Goal: Information Seeking & Learning: Check status

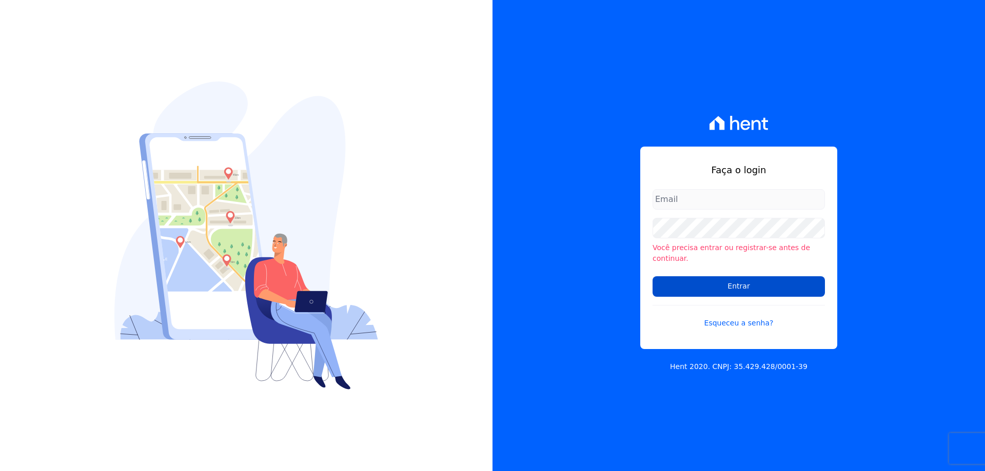
type input "[EMAIL_ADDRESS][DOMAIN_NAME]"
click at [719, 282] on input "Entrar" at bounding box center [738, 286] width 172 height 21
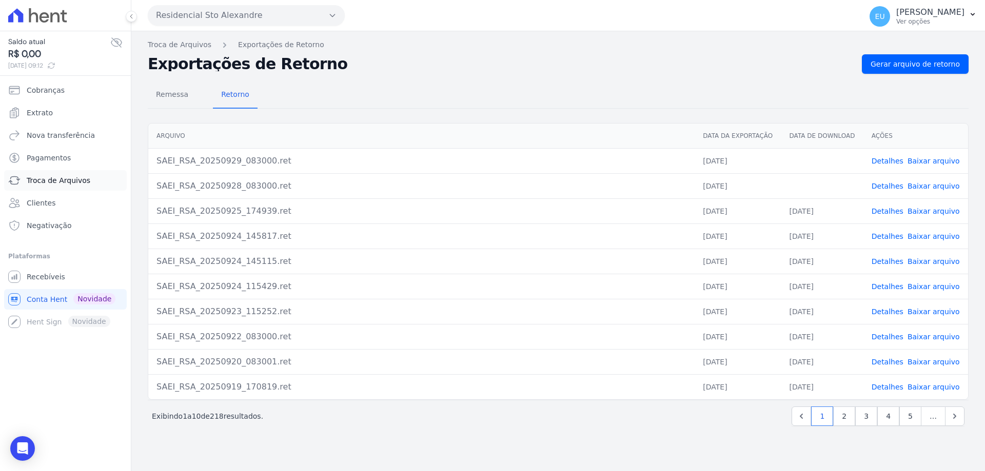
click at [59, 178] on span "Troca de Arquivos" at bounding box center [59, 180] width 64 height 10
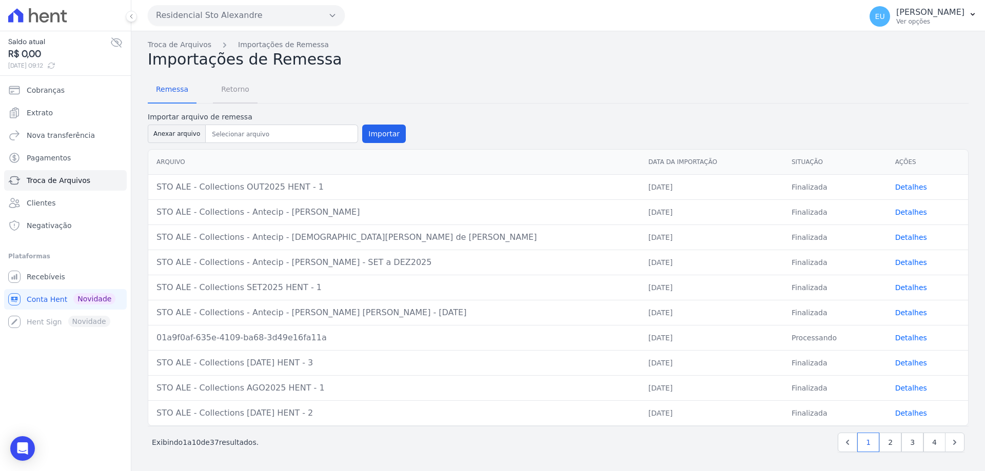
click at [224, 88] on span "Retorno" at bounding box center [235, 89] width 41 height 21
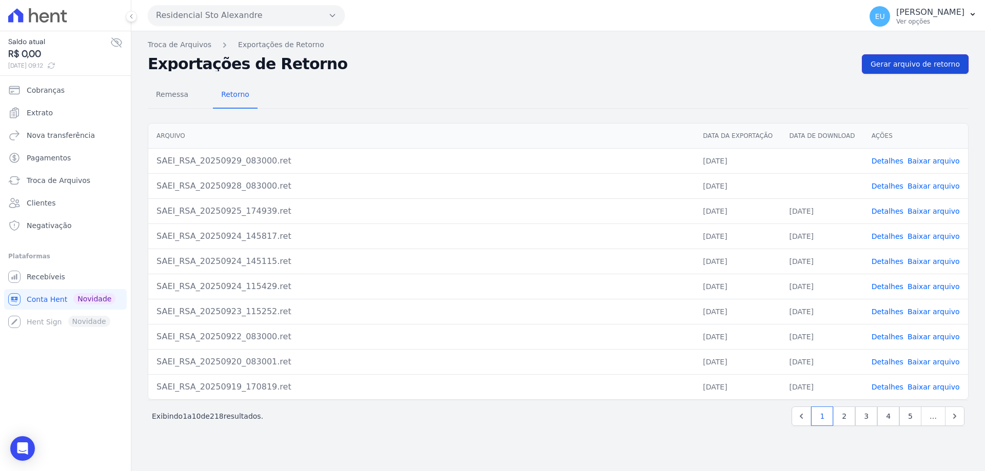
click at [915, 64] on span "Gerar arquivo de retorno" at bounding box center [914, 64] width 89 height 10
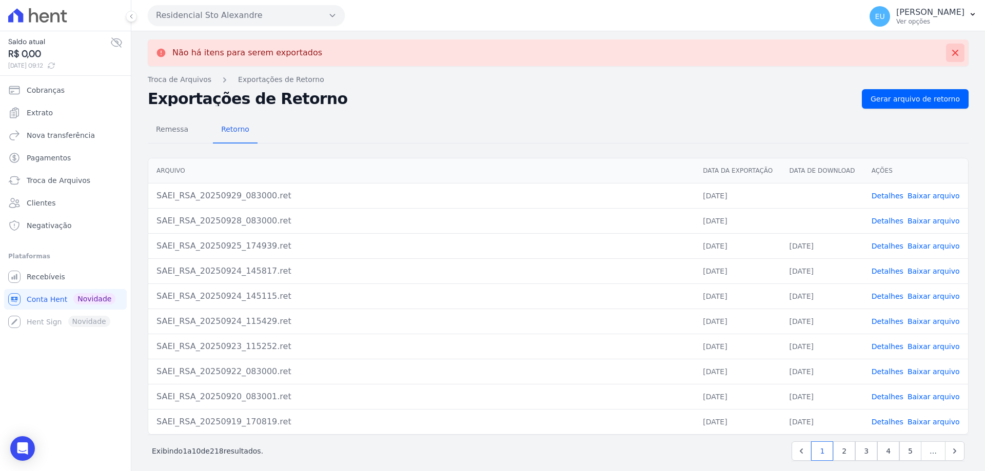
click at [950, 52] on icon at bounding box center [955, 53] width 10 height 10
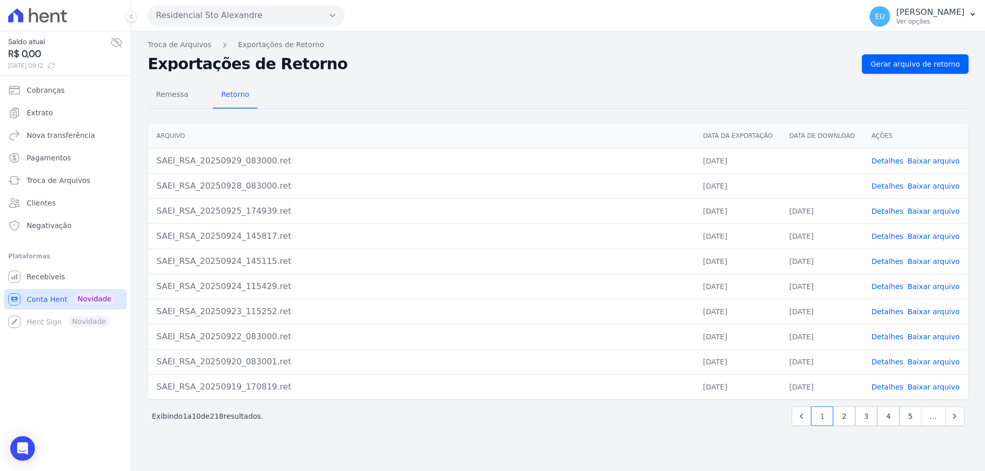
click at [41, 298] on span "Conta Hent" at bounding box center [47, 299] width 41 height 10
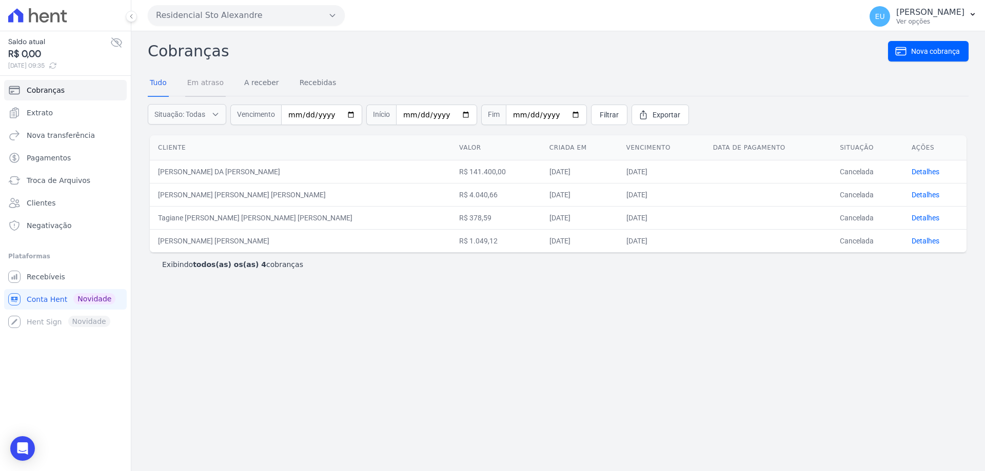
click at [198, 82] on link "Em atraso" at bounding box center [205, 83] width 41 height 27
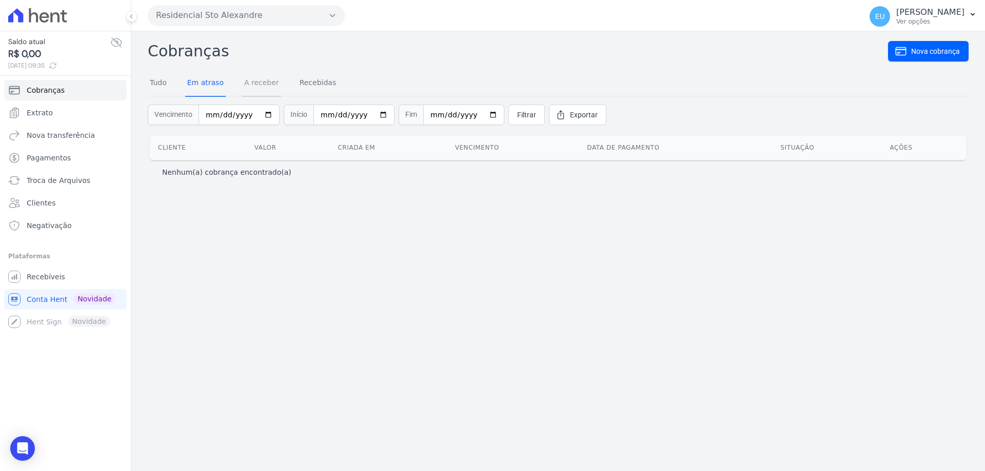
click at [249, 84] on link "A receber" at bounding box center [261, 83] width 39 height 27
click at [301, 81] on link "Recebidas" at bounding box center [317, 83] width 41 height 27
click at [151, 86] on link "Tudo" at bounding box center [158, 83] width 21 height 27
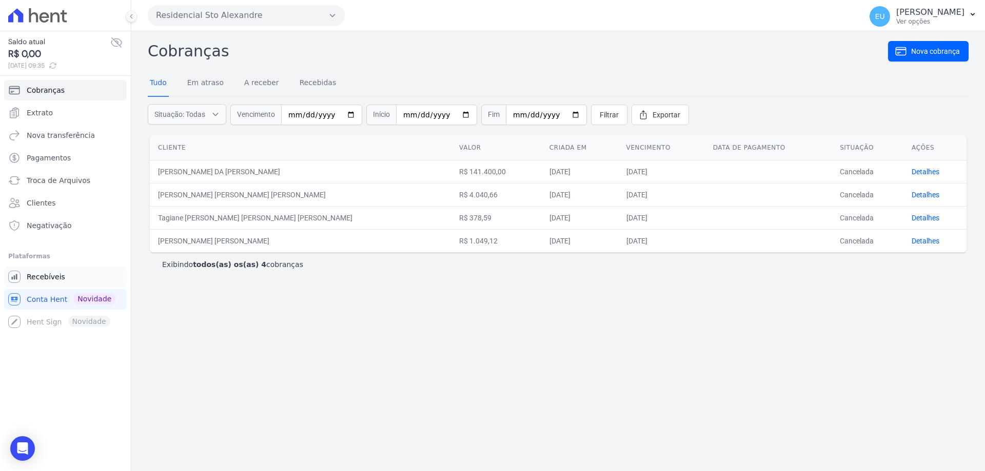
click at [49, 272] on span "Recebíveis" at bounding box center [46, 277] width 38 height 10
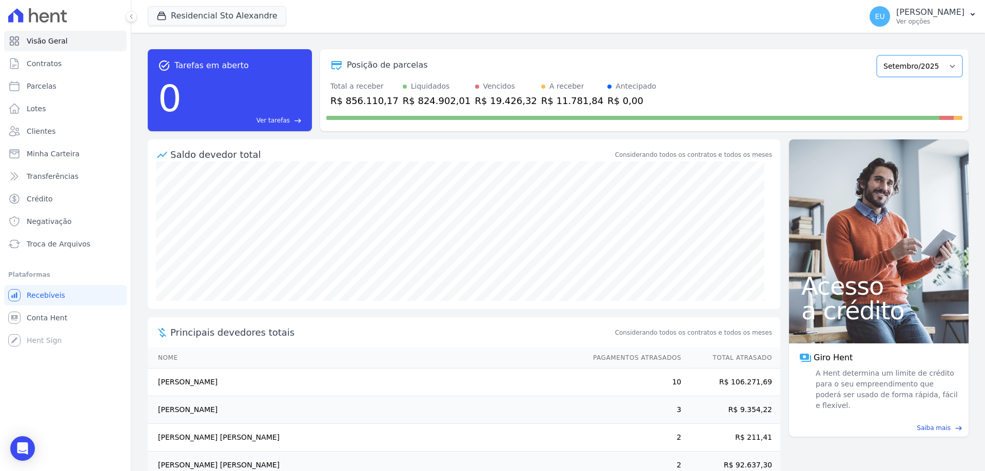
click at [941, 64] on select "Março/2020 Abril/2020 Maio/2020 Junho/2020 Julho/2020 Agosto/2020 Setembro/2020…" at bounding box center [919, 66] width 86 height 22
click at [277, 118] on span "Ver tarefas" at bounding box center [272, 120] width 33 height 9
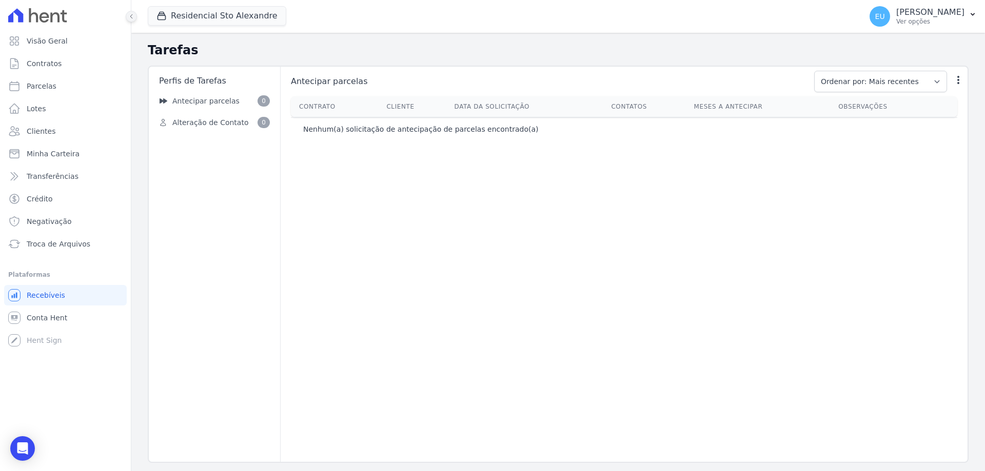
click at [133, 14] on icon at bounding box center [131, 16] width 6 height 6
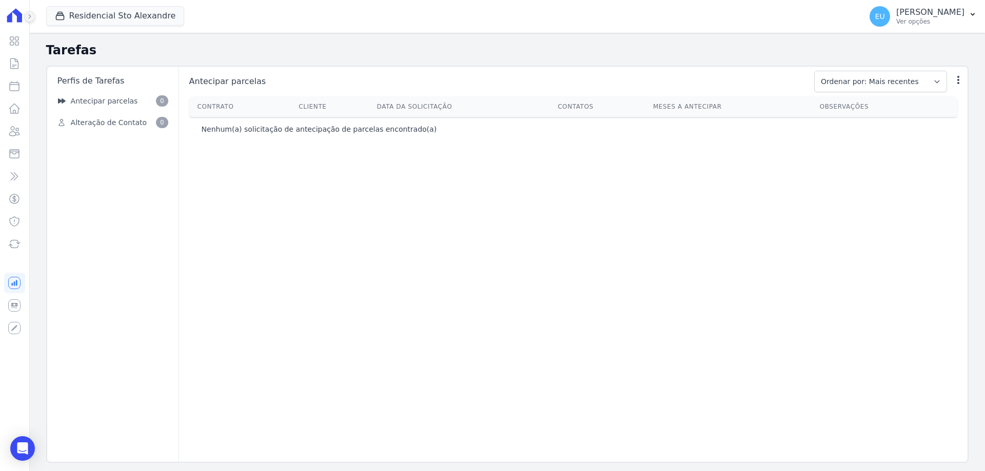
click at [30, 16] on icon at bounding box center [30, 16] width 6 height 6
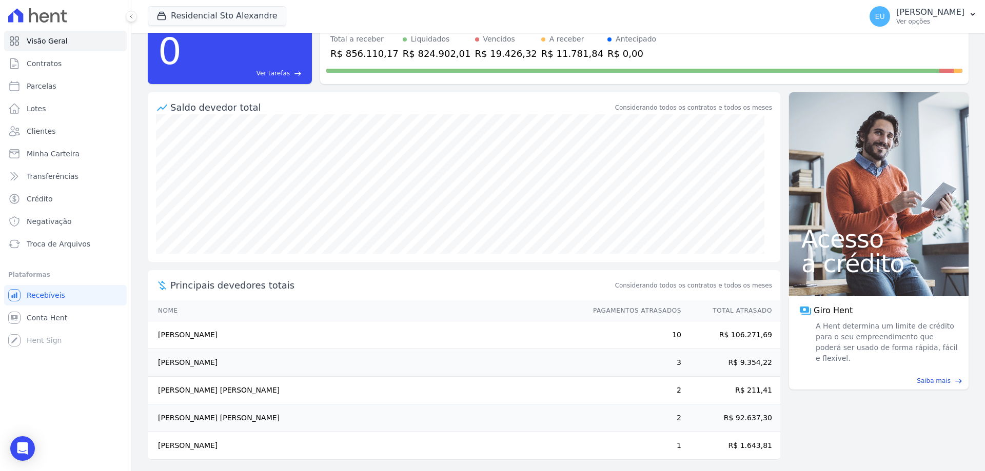
scroll to position [52, 0]
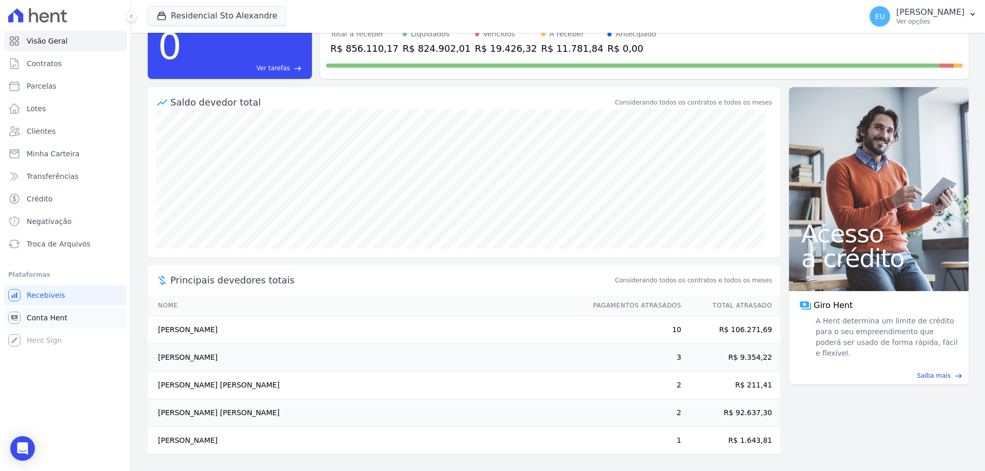
click at [57, 316] on span "Conta Hent" at bounding box center [47, 318] width 41 height 10
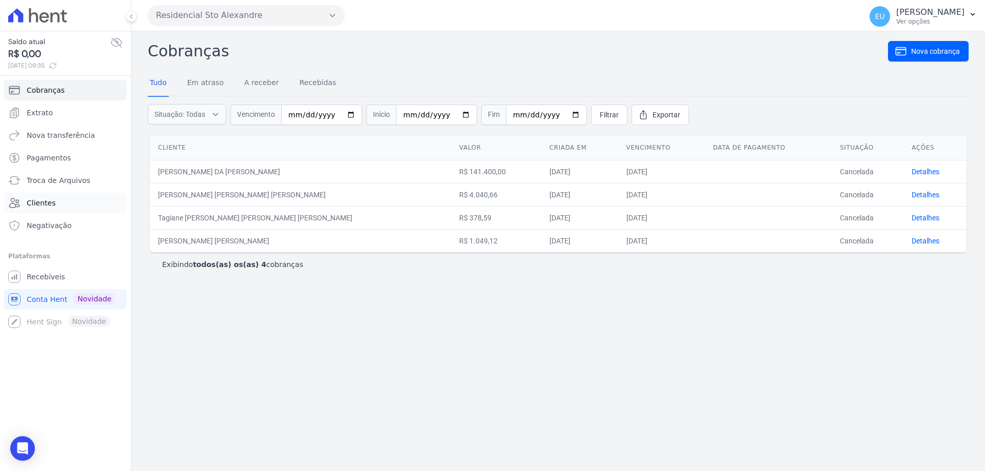
click at [49, 199] on span "Clientes" at bounding box center [41, 203] width 29 height 10
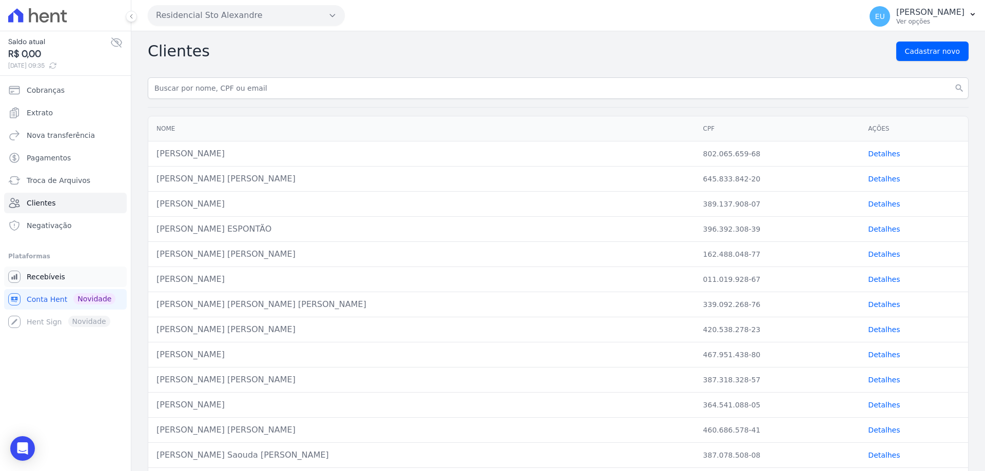
click at [45, 276] on span "Recebíveis" at bounding box center [46, 277] width 38 height 10
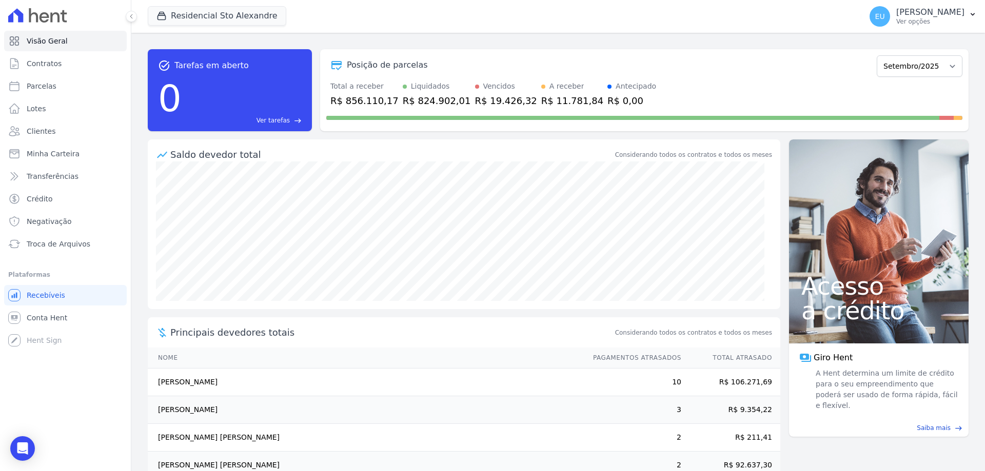
click at [475, 89] on div "Vencidos" at bounding box center [506, 86] width 62 height 11
click at [483, 88] on div "Vencidos" at bounding box center [499, 86] width 32 height 11
click at [945, 66] on select "Março/2020 Abril/2020 Maio/2020 Junho/2020 Julho/2020 Agosto/2020 Setembro/2020…" at bounding box center [919, 66] width 86 height 22
click at [908, 62] on select "Março/2020 Abril/2020 Maio/2020 Junho/2020 Julho/2020 Agosto/2020 Setembro/2020…" at bounding box center [919, 66] width 86 height 22
click at [947, 117] on span at bounding box center [644, 118] width 636 height 4
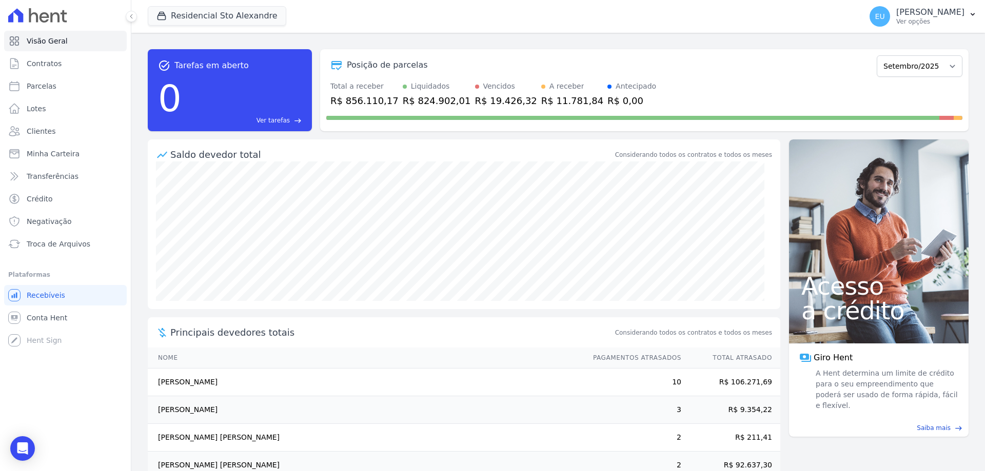
click at [937, 117] on span at bounding box center [639, 118] width 627 height 4
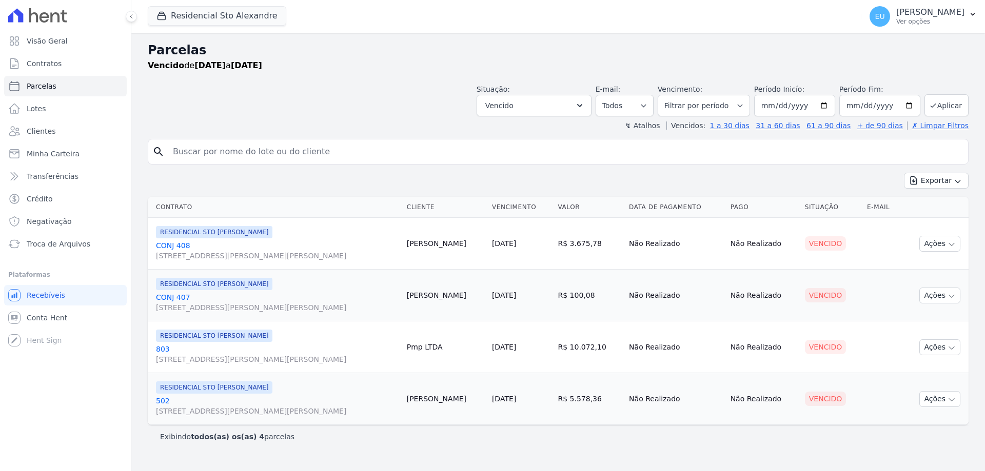
select select
click at [831, 105] on input "2025-08-30" at bounding box center [794, 106] width 81 height 22
type input "2025-06-30"
click at [949, 104] on button "Aplicar" at bounding box center [946, 105] width 44 height 22
select select
